Goal: Transaction & Acquisition: Purchase product/service

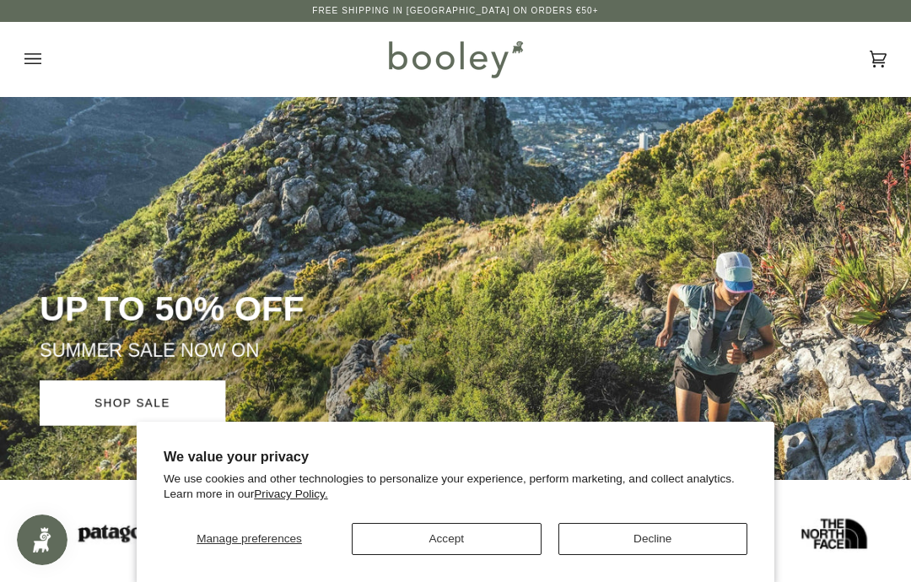
click at [502, 543] on button "Accept" at bounding box center [447, 539] width 190 height 32
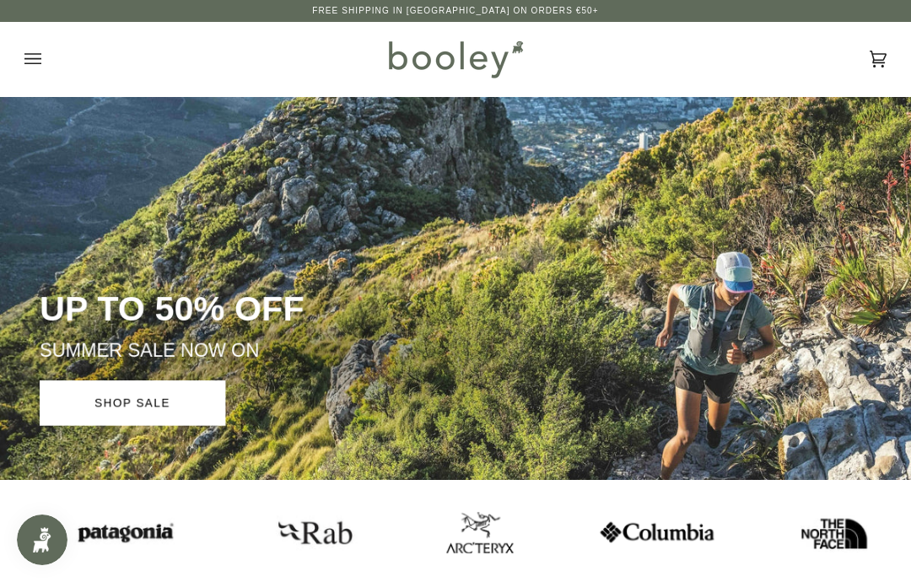
click at [40, 53] on icon "Open menu" at bounding box center [32, 58] width 17 height 11
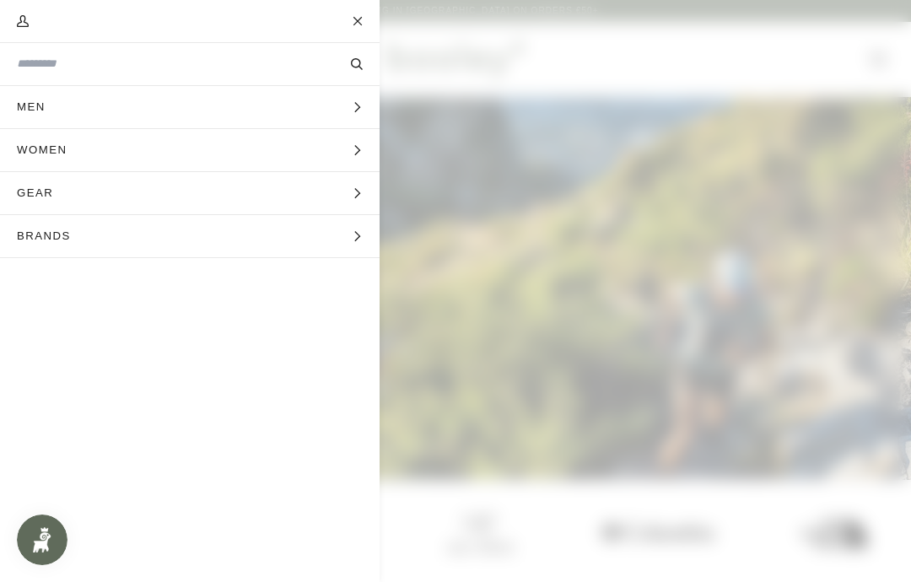
click at [341, 164] on button "Women Expand menu" at bounding box center [190, 150] width 380 height 43
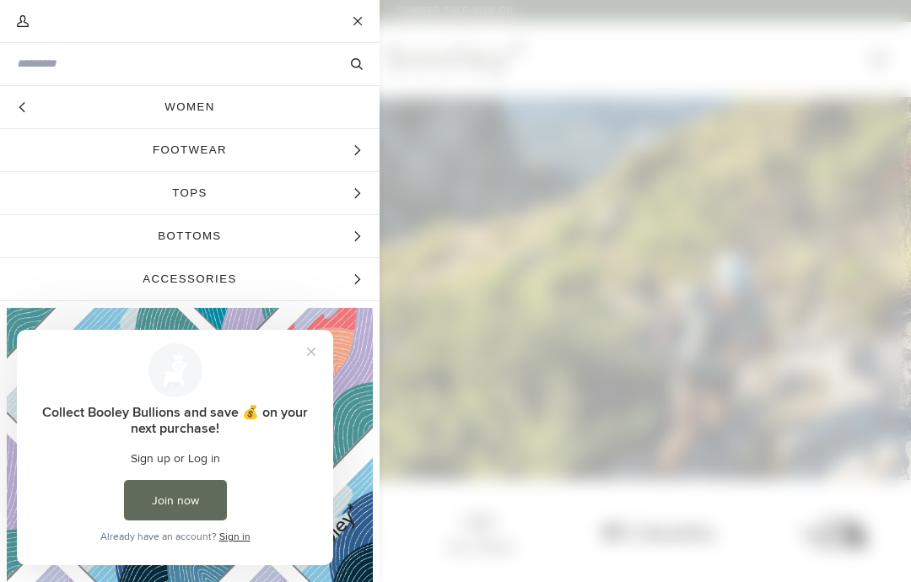
click at [359, 155] on icon "Main menu" at bounding box center [357, 150] width 11 height 11
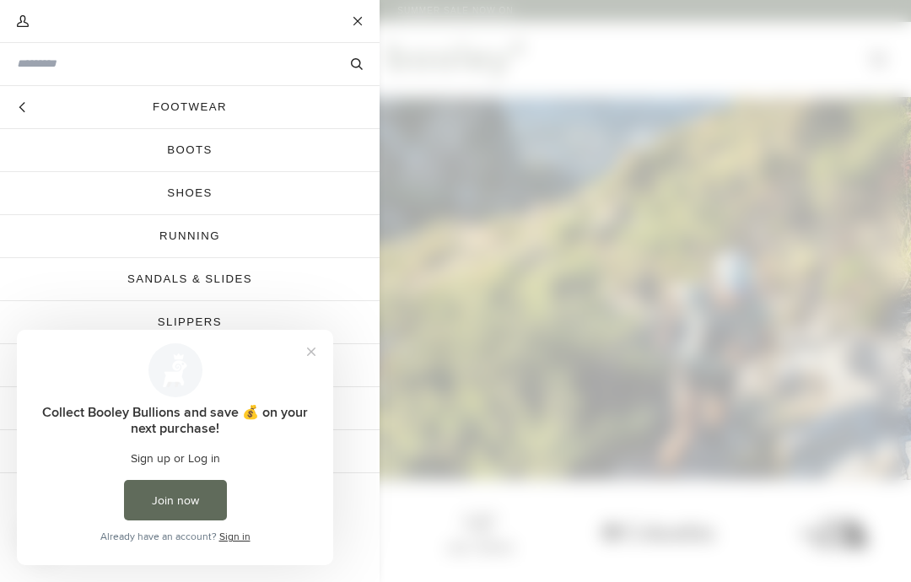
click at [312, 364] on button "Close prompt" at bounding box center [311, 352] width 30 height 30
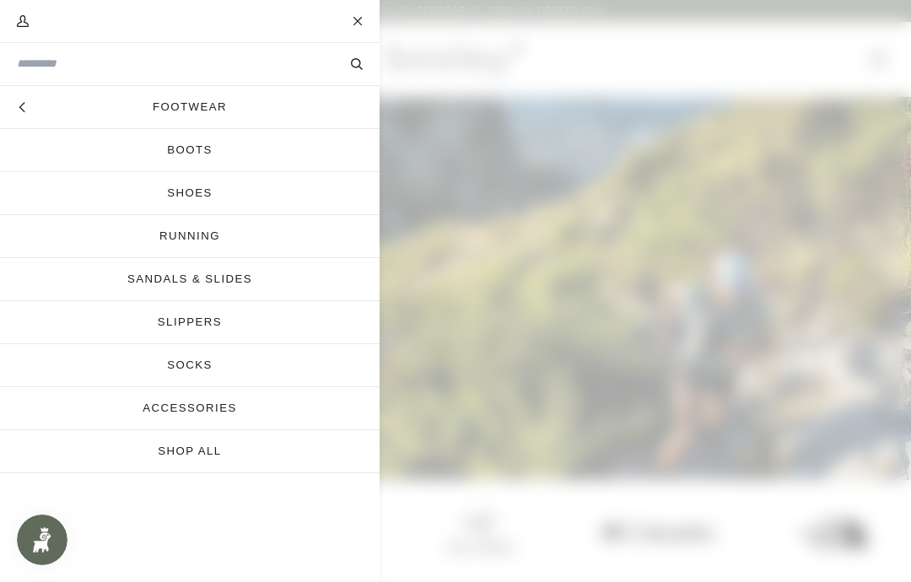
click at [316, 240] on link "Running" at bounding box center [190, 236] width 380 height 42
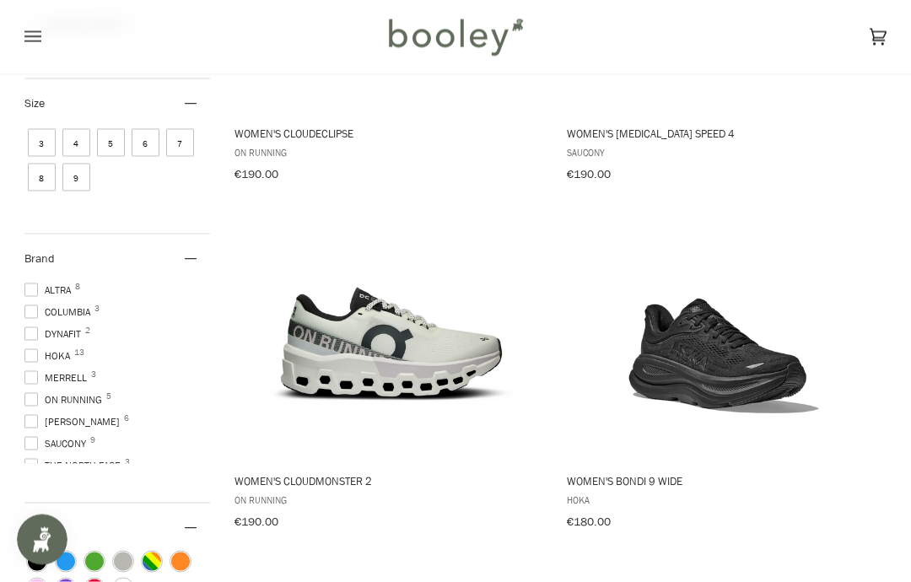
scroll to position [413, 0]
click at [40, 310] on span "Columbia 3" at bounding box center [59, 311] width 71 height 15
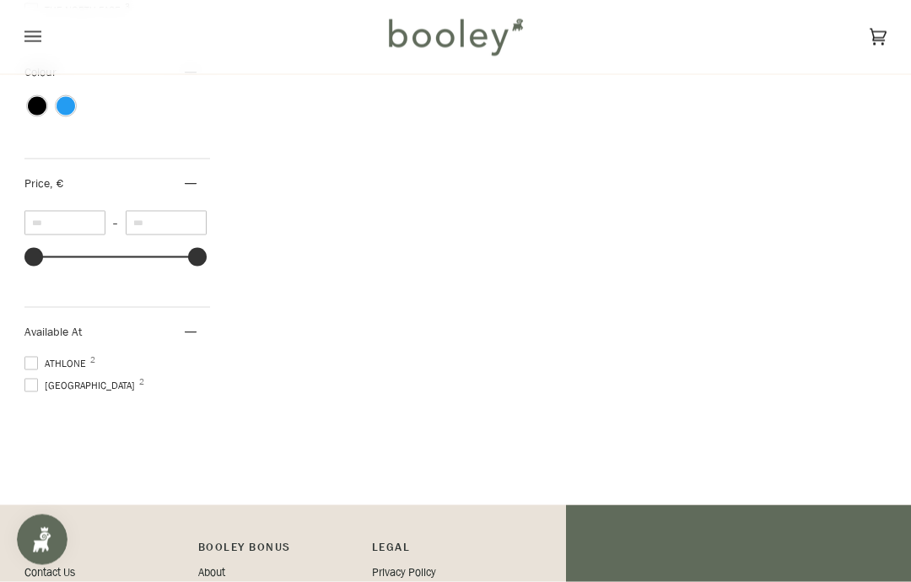
scroll to position [954, 0]
click at [35, 391] on span at bounding box center [30, 384] width 13 height 13
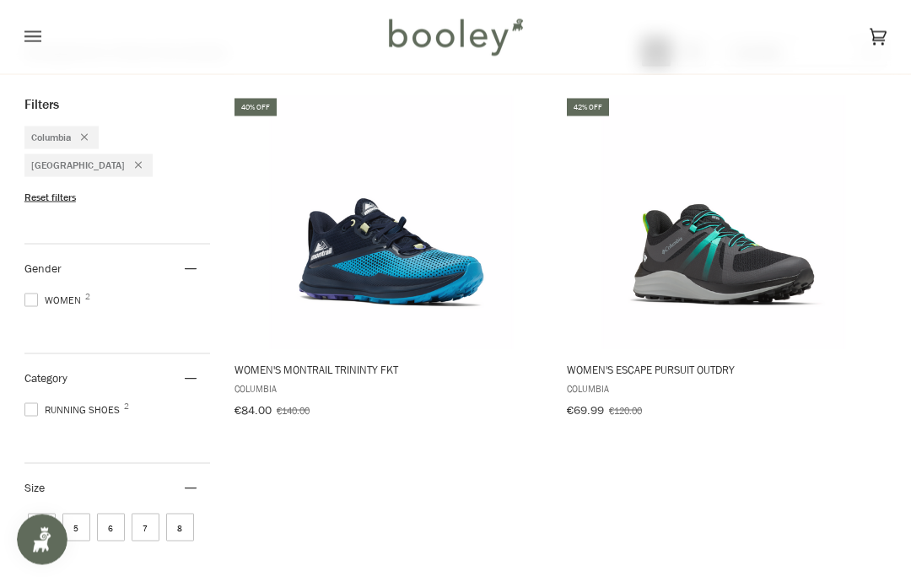
scroll to position [171, 0]
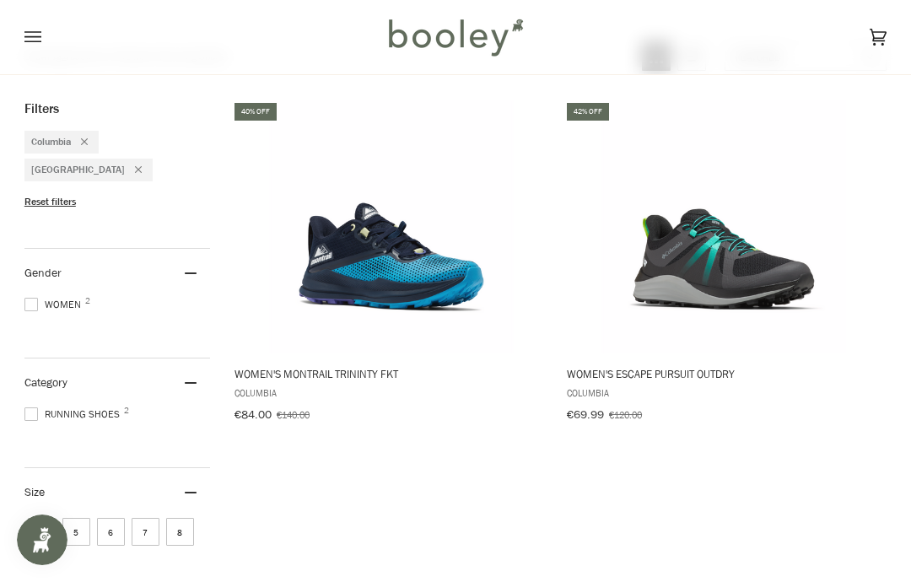
click at [756, 262] on img "Women's Escape Pursuit OutDry" at bounding box center [723, 226] width 253 height 253
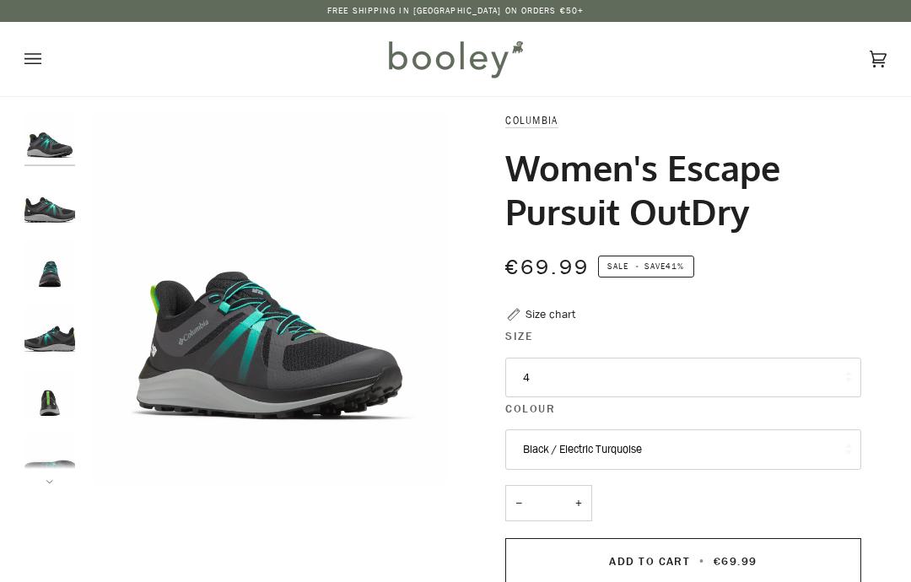
click at [831, 380] on button "4" at bounding box center [682, 378] width 355 height 40
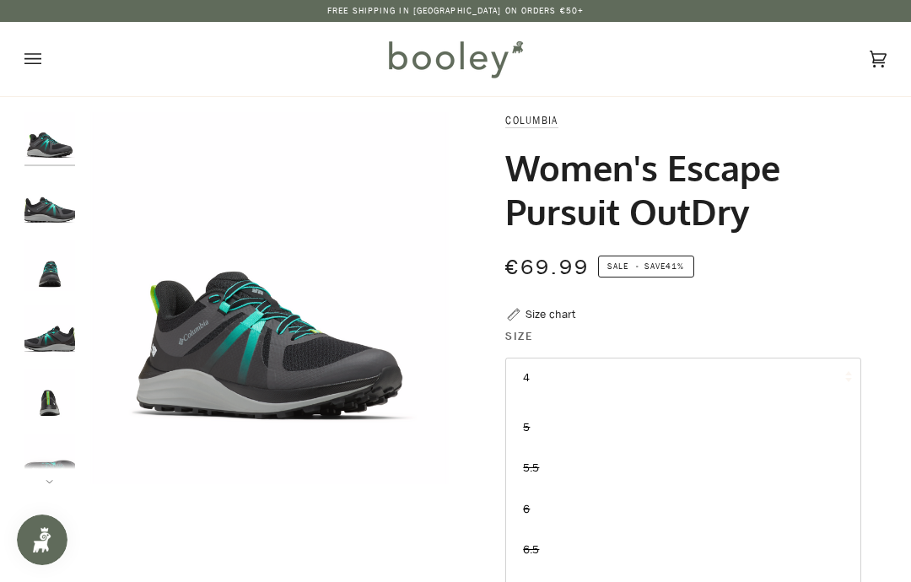
click at [801, 267] on div "€69.99 Sale • Save 41%" at bounding box center [682, 267] width 355 height 34
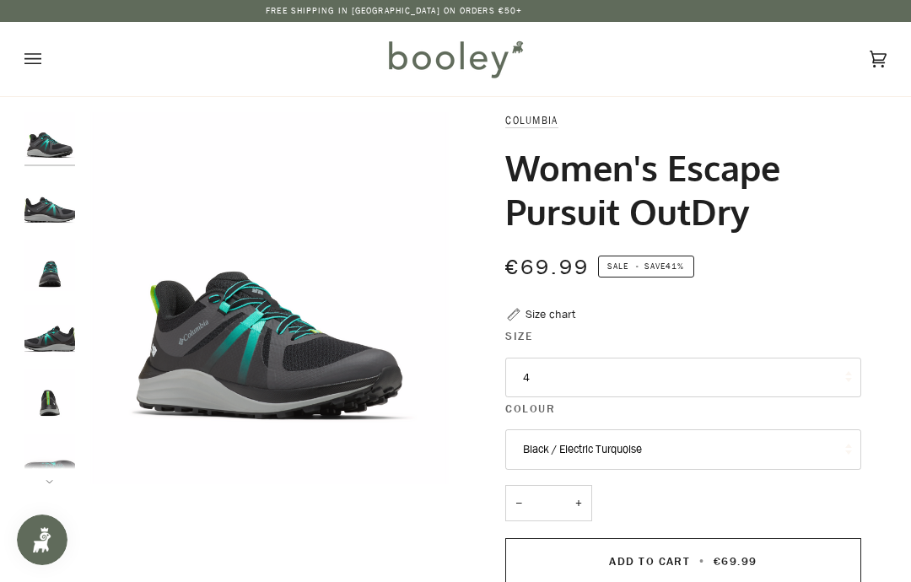
scroll to position [70, 0]
